Goal: Information Seeking & Learning: Learn about a topic

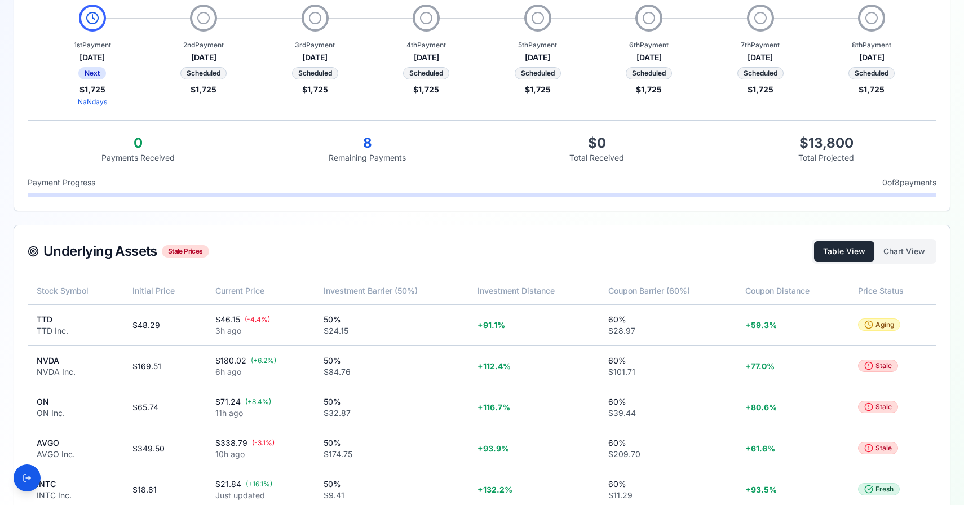
scroll to position [291, 0]
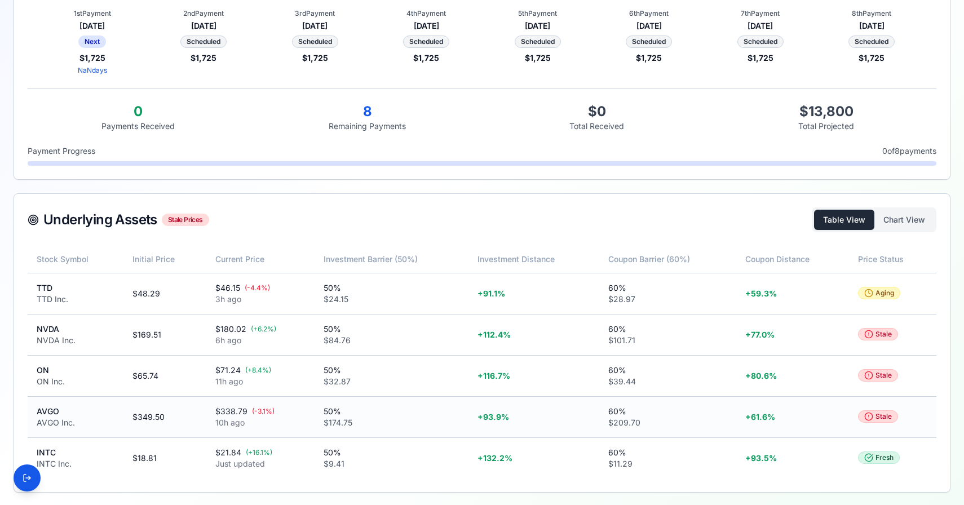
click at [57, 419] on div "AVGO Inc." at bounding box center [76, 422] width 78 height 11
click at [873, 377] on icon at bounding box center [869, 375] width 9 height 9
click at [873, 376] on circle at bounding box center [868, 375] width 7 height 7
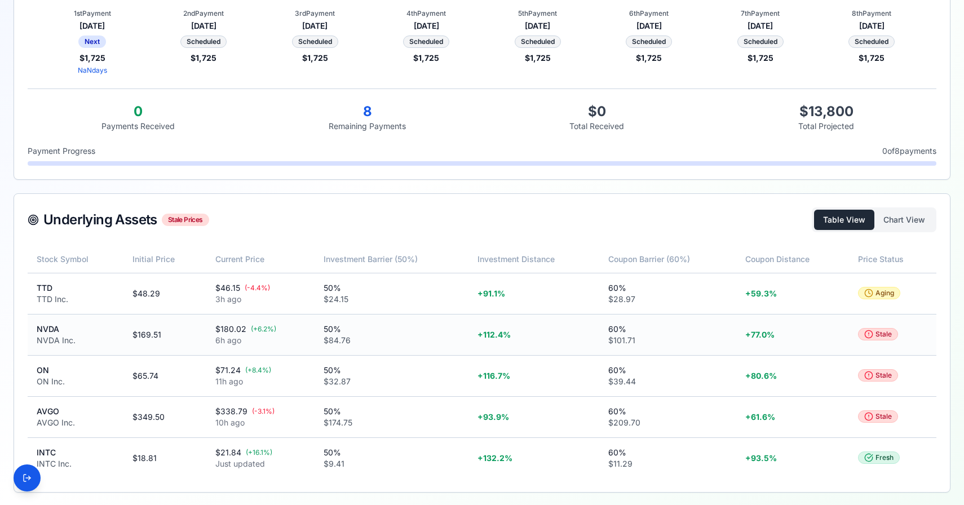
click at [51, 337] on div "NVDA Inc." at bounding box center [76, 340] width 78 height 11
click at [49, 301] on div "TTD Inc." at bounding box center [76, 299] width 78 height 11
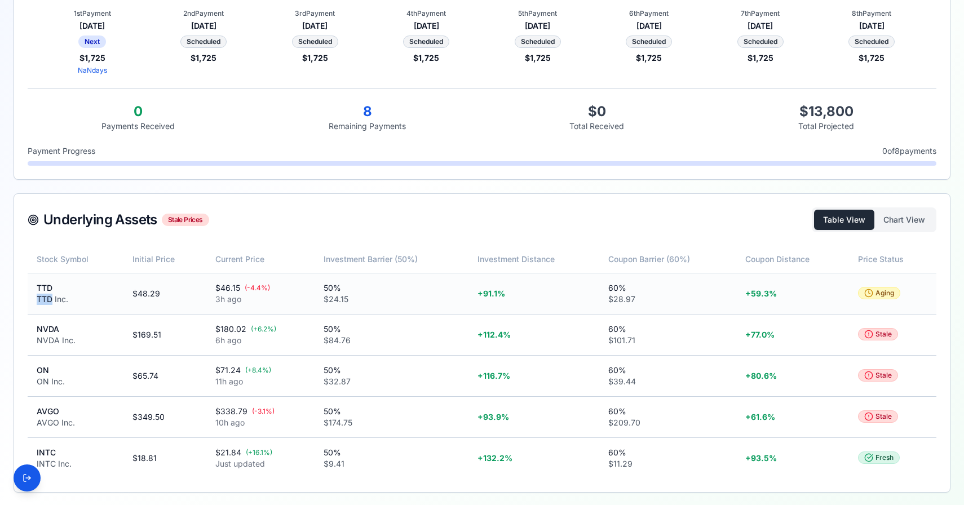
click at [49, 301] on div "TTD Inc." at bounding box center [76, 299] width 78 height 11
click at [51, 464] on div "INTC Inc." at bounding box center [76, 464] width 78 height 11
